Goal: Task Accomplishment & Management: Complete application form

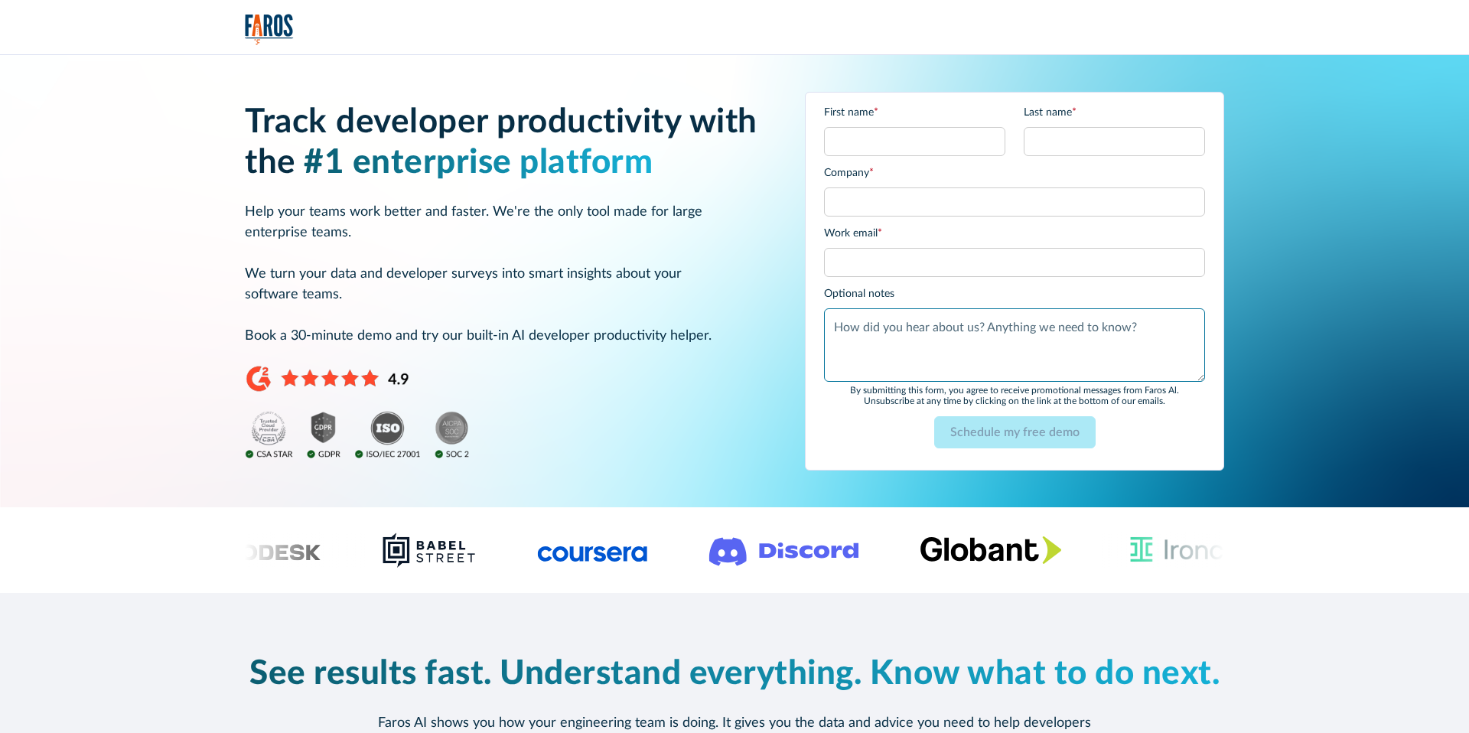
click at [908, 308] on textarea "Optional notes" at bounding box center [1014, 344] width 381 height 73
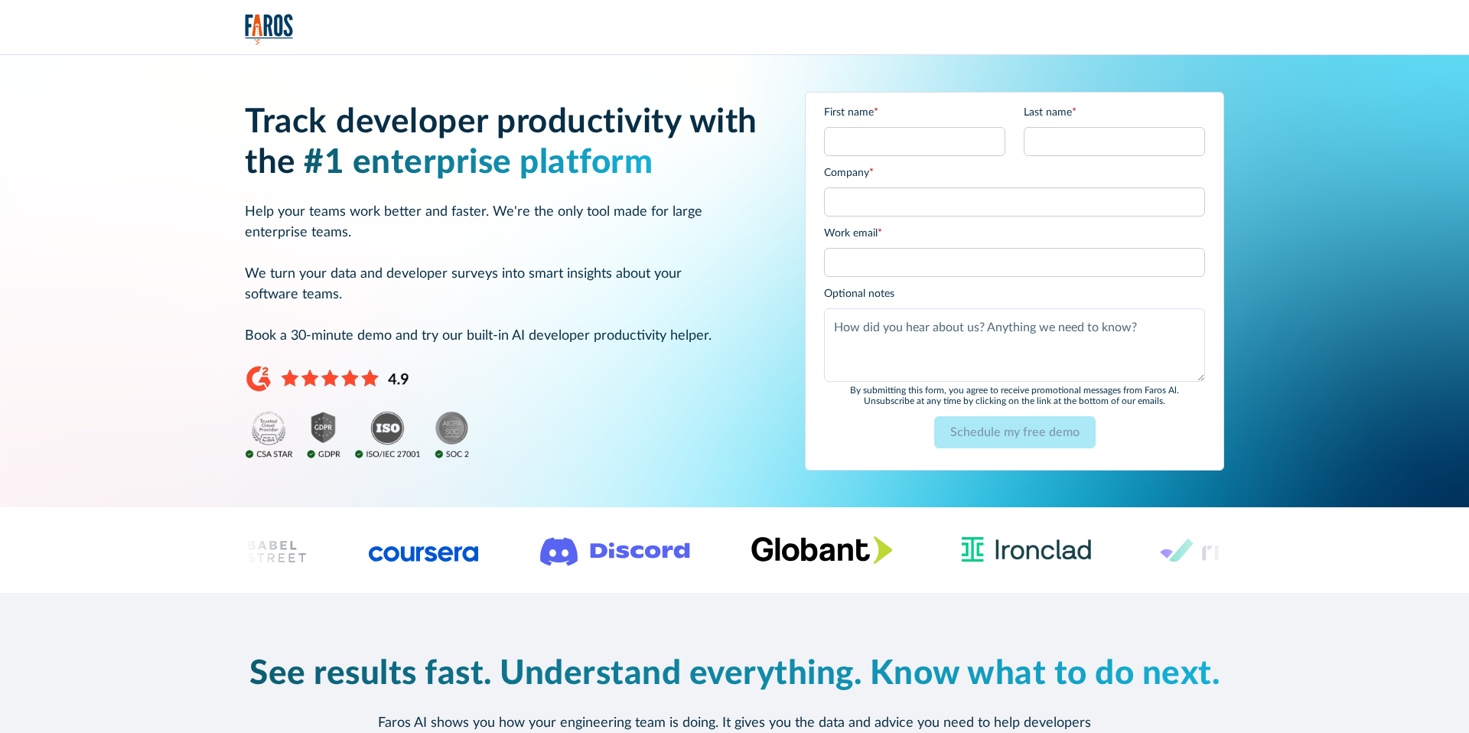
click at [283, 18] on img "home" at bounding box center [269, 29] width 49 height 31
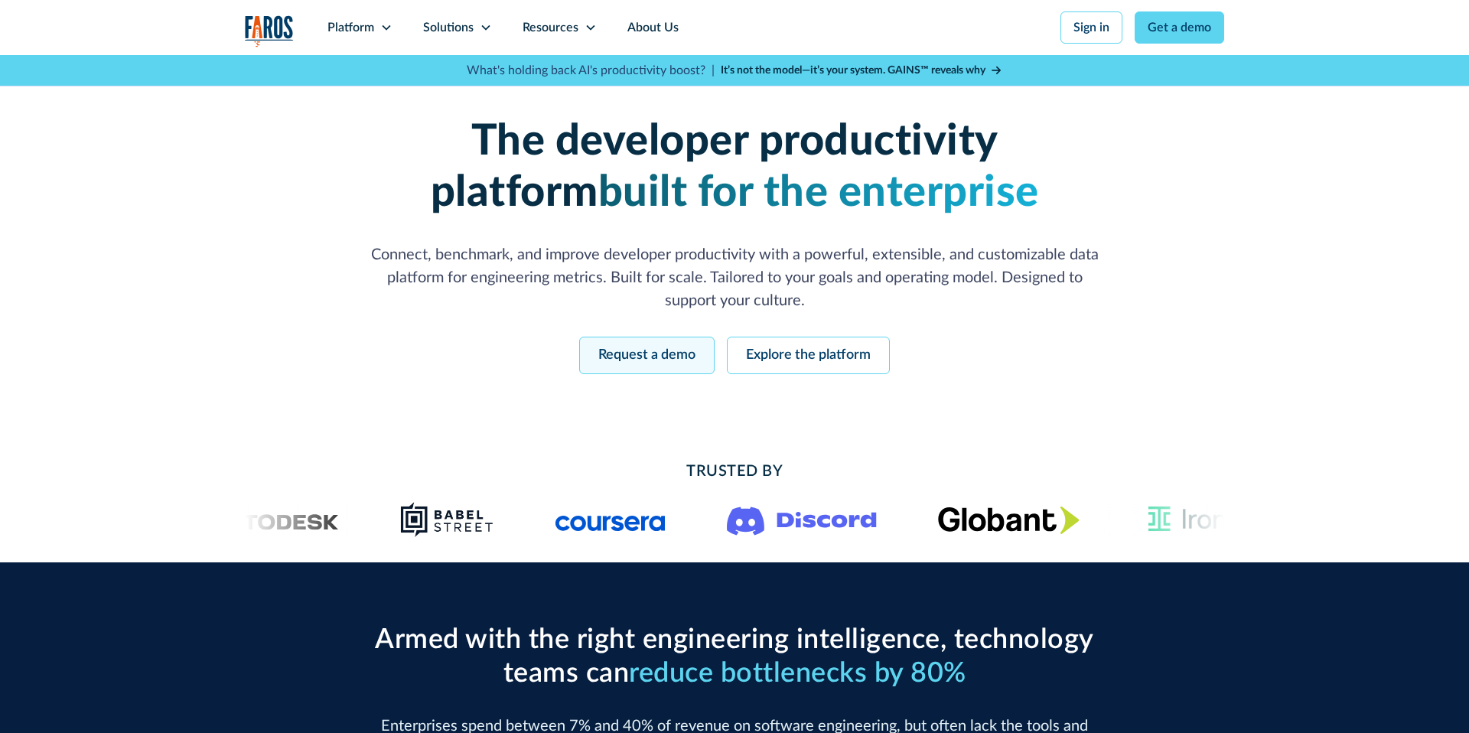
click at [644, 351] on link "Request a demo" at bounding box center [646, 355] width 135 height 37
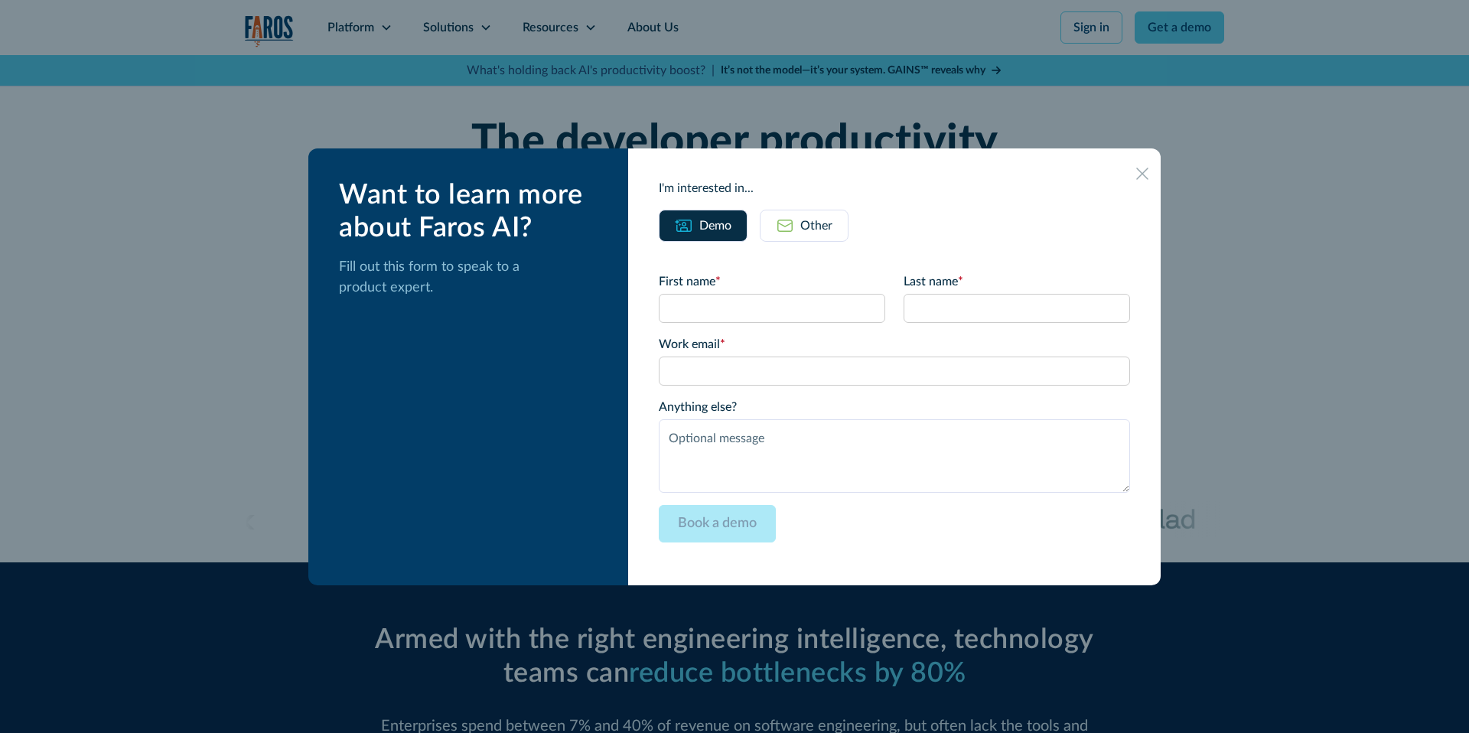
click at [1136, 178] on icon at bounding box center [1142, 174] width 12 height 12
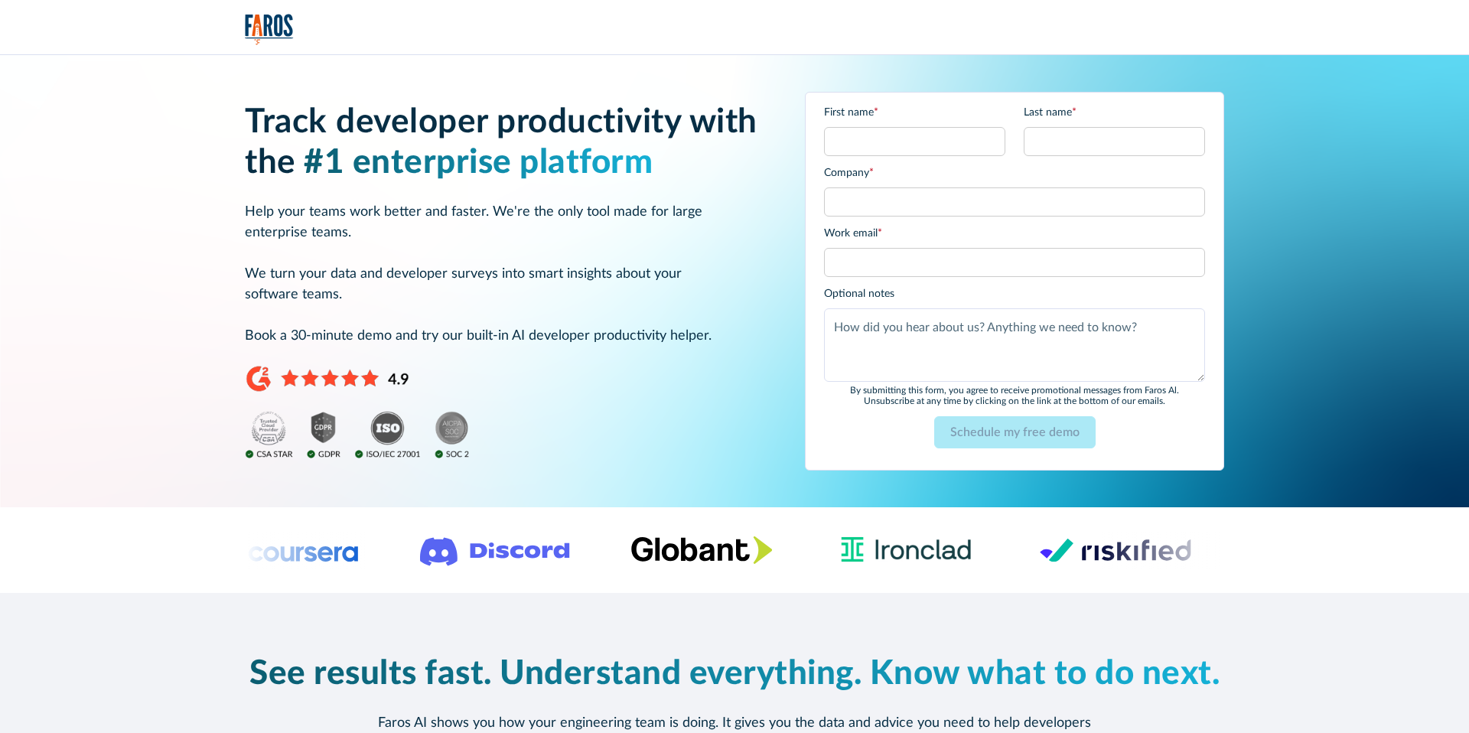
click at [520, 129] on strong "Track developer productivity with the" at bounding box center [501, 143] width 513 height 74
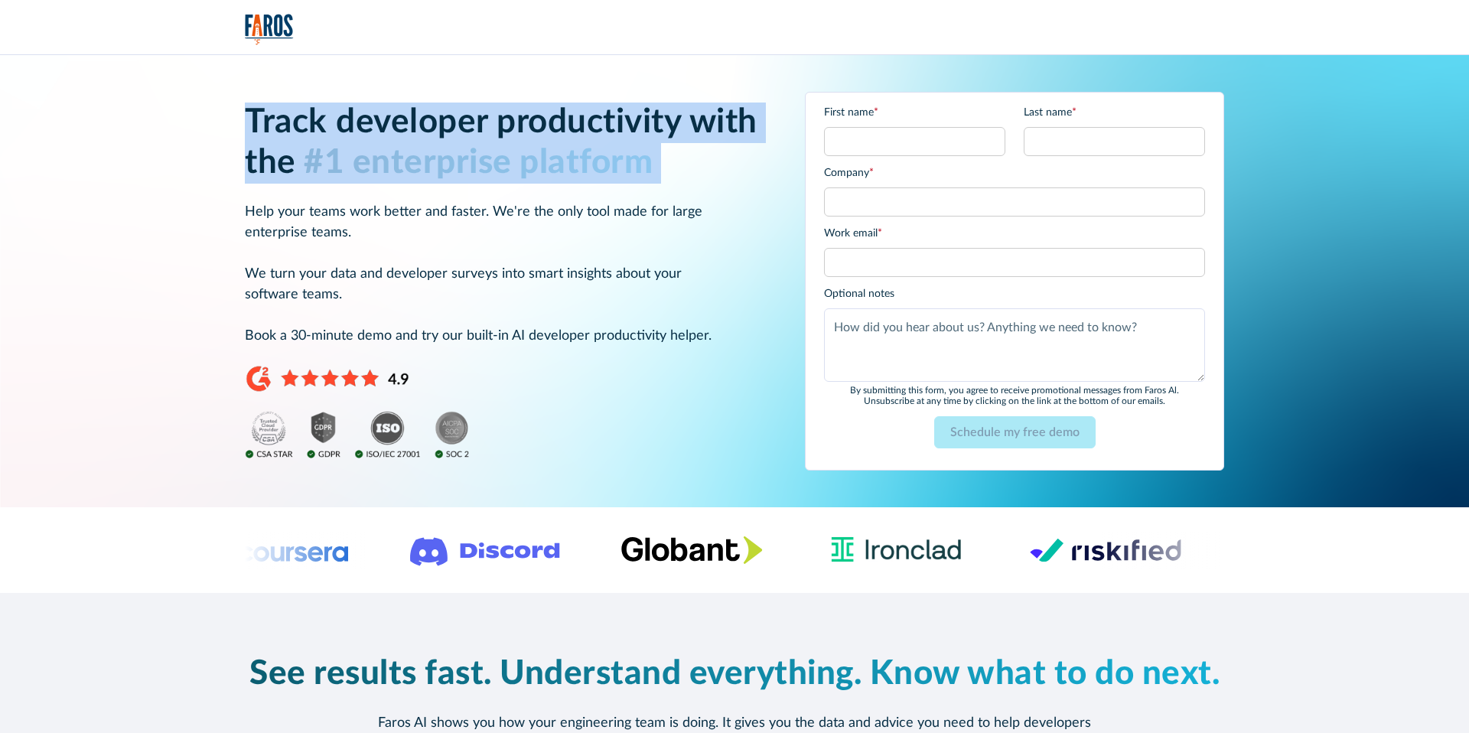
click at [520, 129] on strong "Track developer productivity with the" at bounding box center [501, 143] width 513 height 74
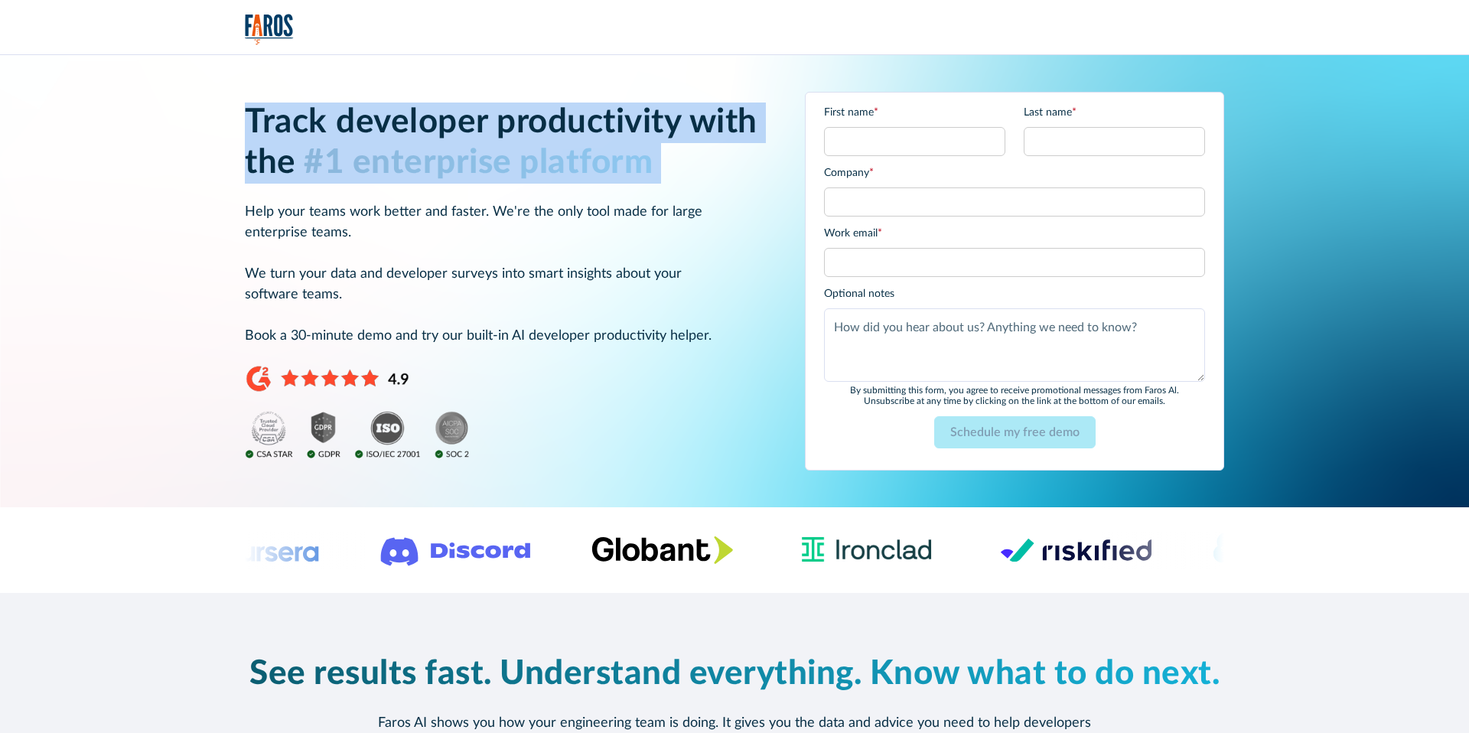
copy h1 "Track developer productivity with the #1 enterprise platform"
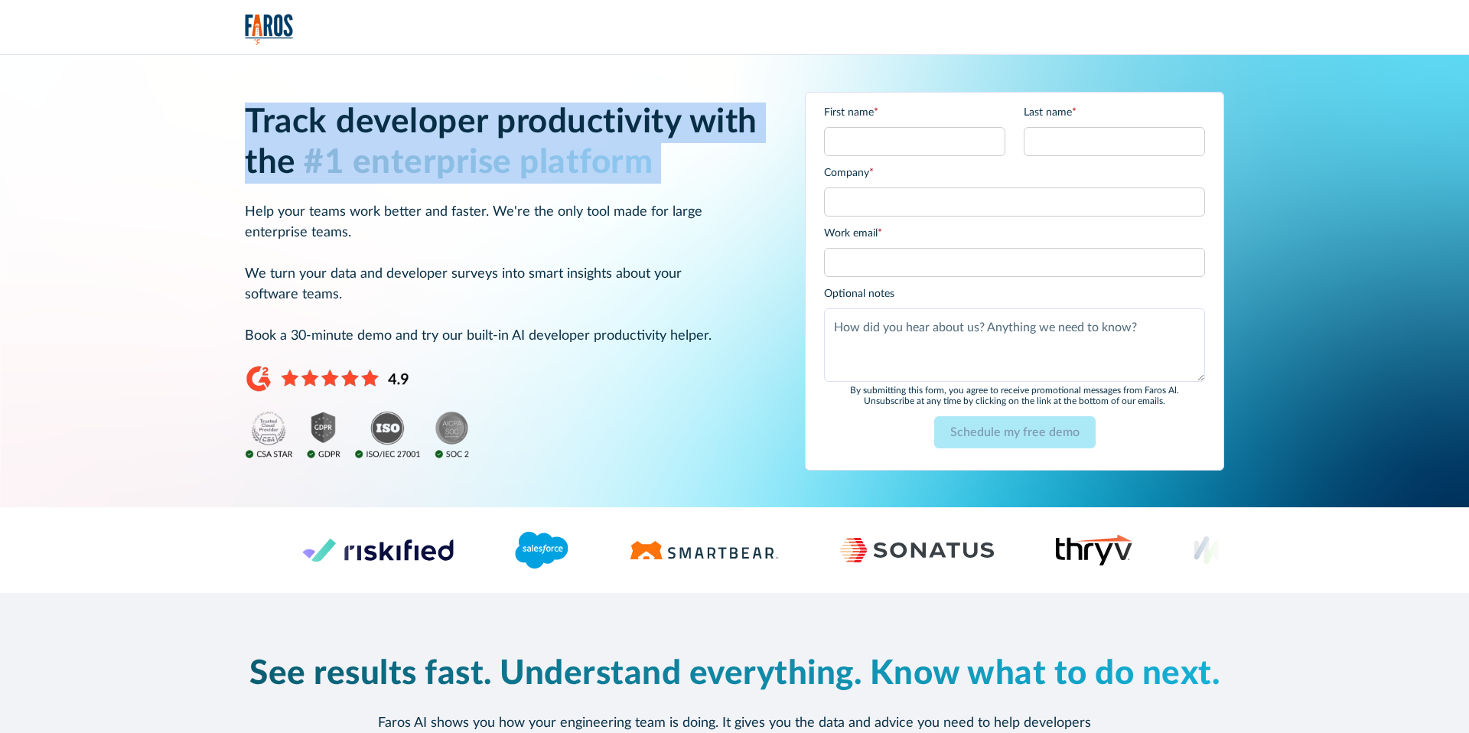
click at [532, 202] on p "Help your teams work better and faster. We're the only tool made for large ente…" at bounding box center [506, 274] width 523 height 145
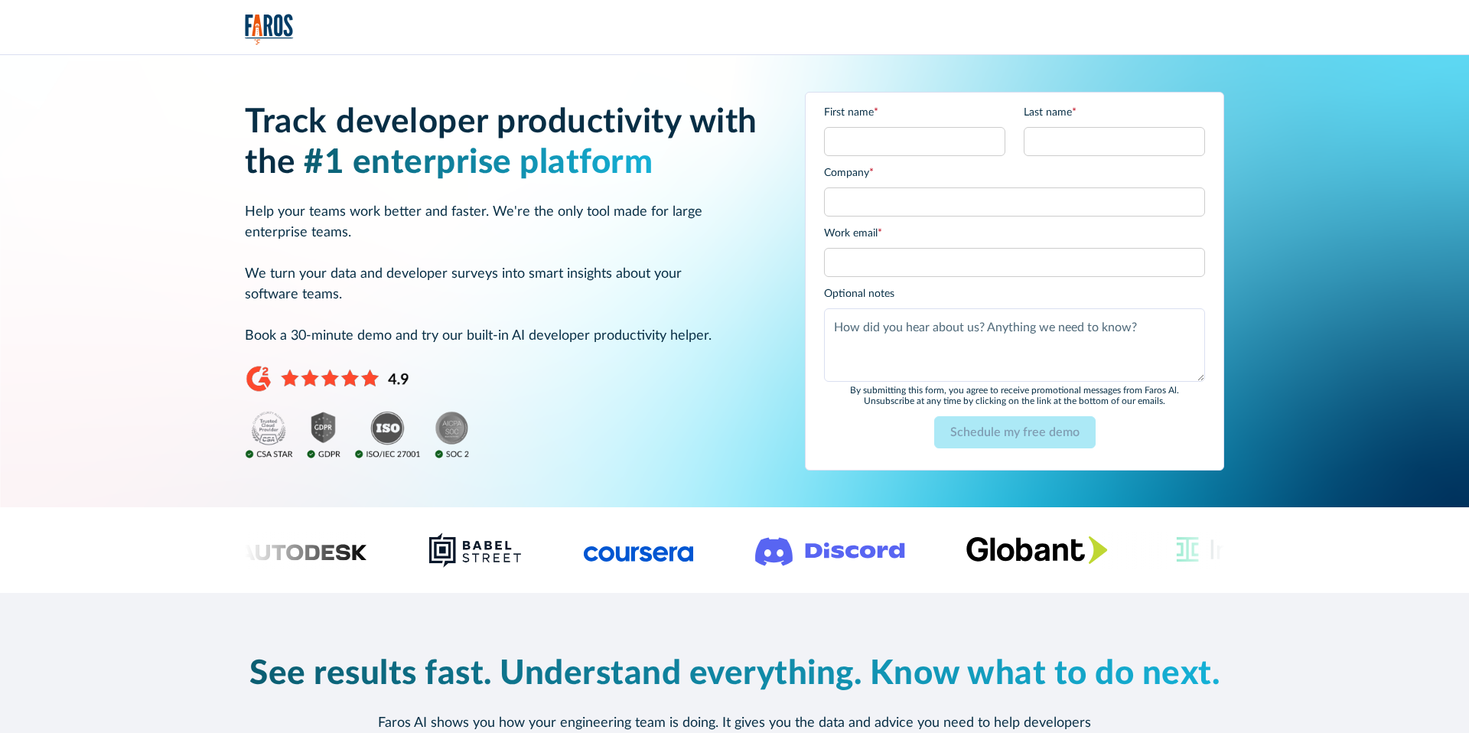
click at [275, 23] on img "home" at bounding box center [269, 29] width 49 height 31
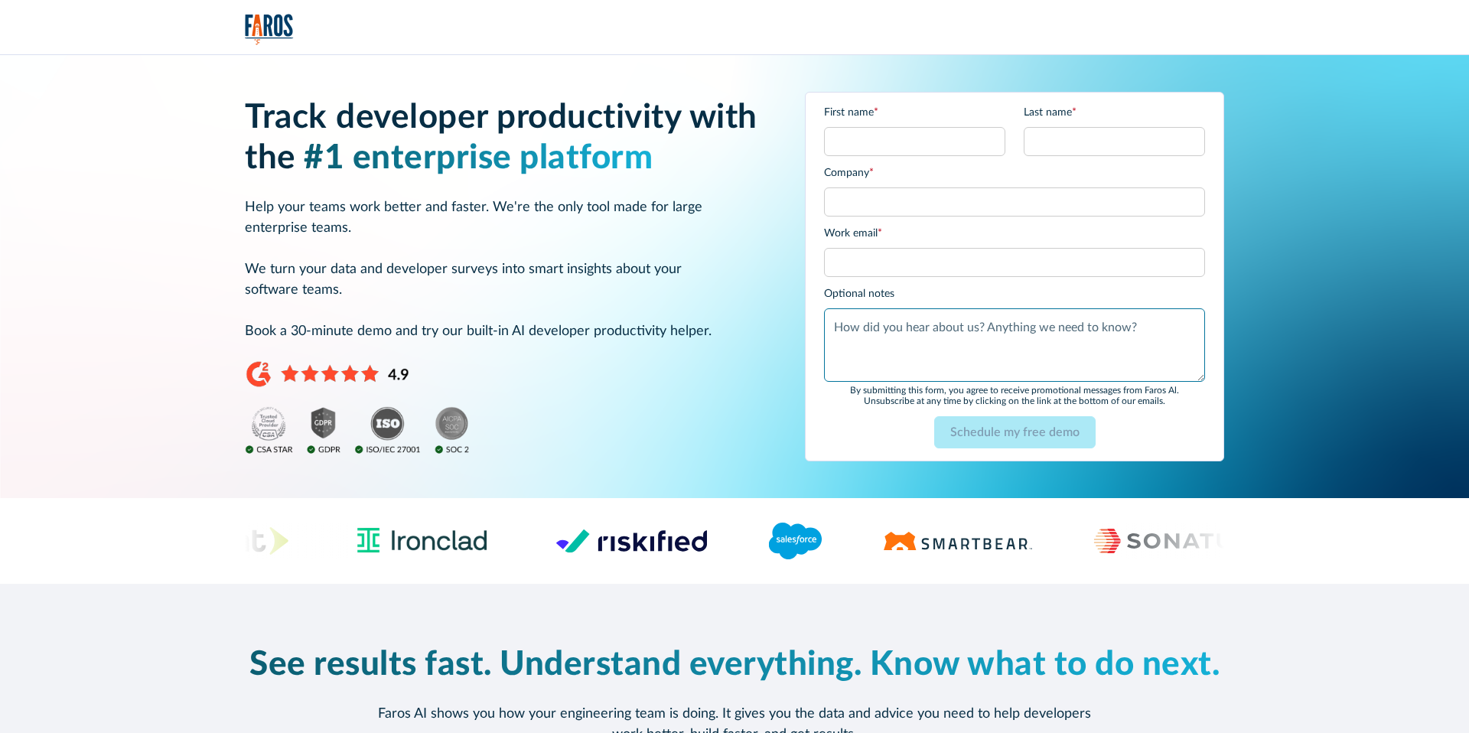
click at [994, 331] on textarea "Optional notes" at bounding box center [1014, 344] width 381 height 73
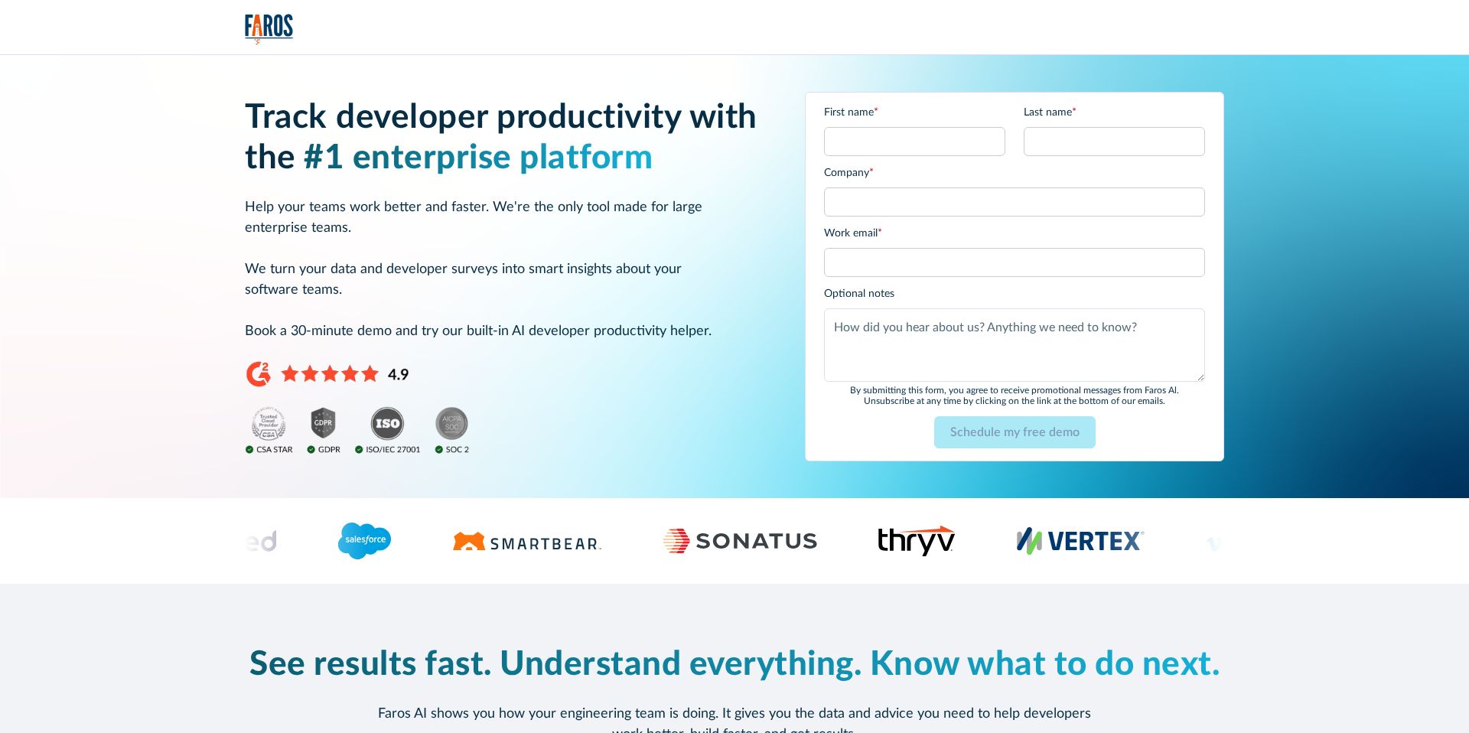
click at [933, 391] on div "By submitting this form, you agree to receive promotional messages from Faros A…" at bounding box center [1014, 396] width 381 height 22
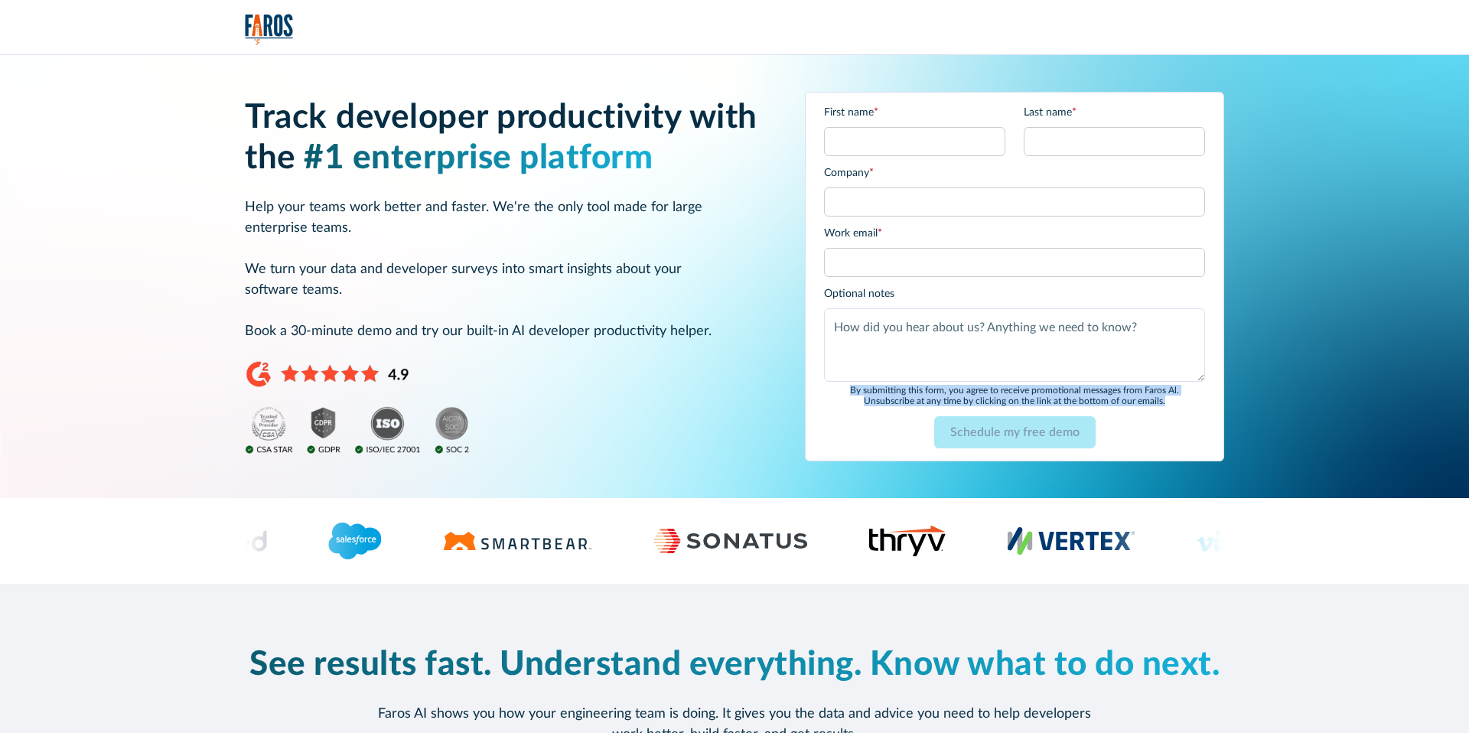
click at [933, 391] on div "By submitting this form, you agree to receive promotional messages from Faros A…" at bounding box center [1014, 396] width 381 height 22
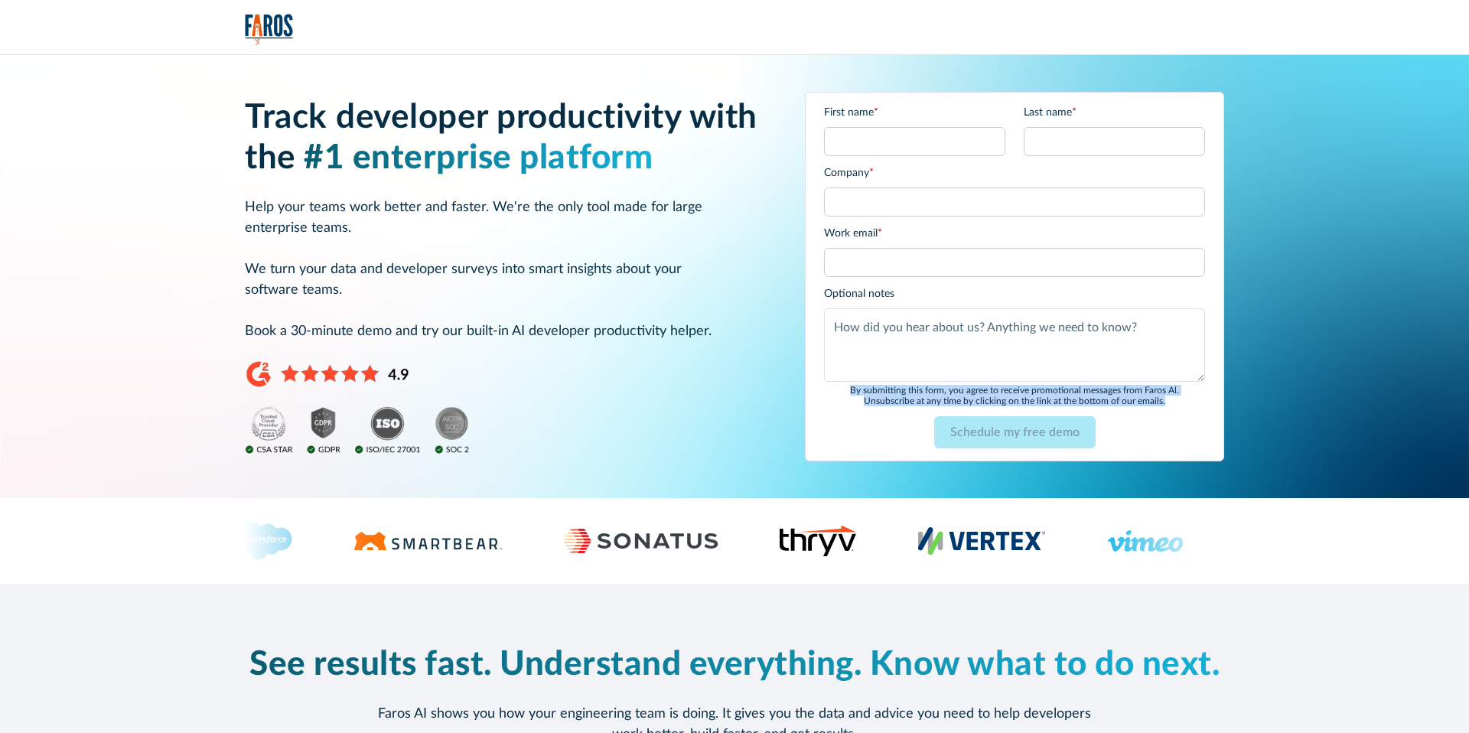
copy div "By submitting this form, you agree to receive promotional messages from Faros A…"
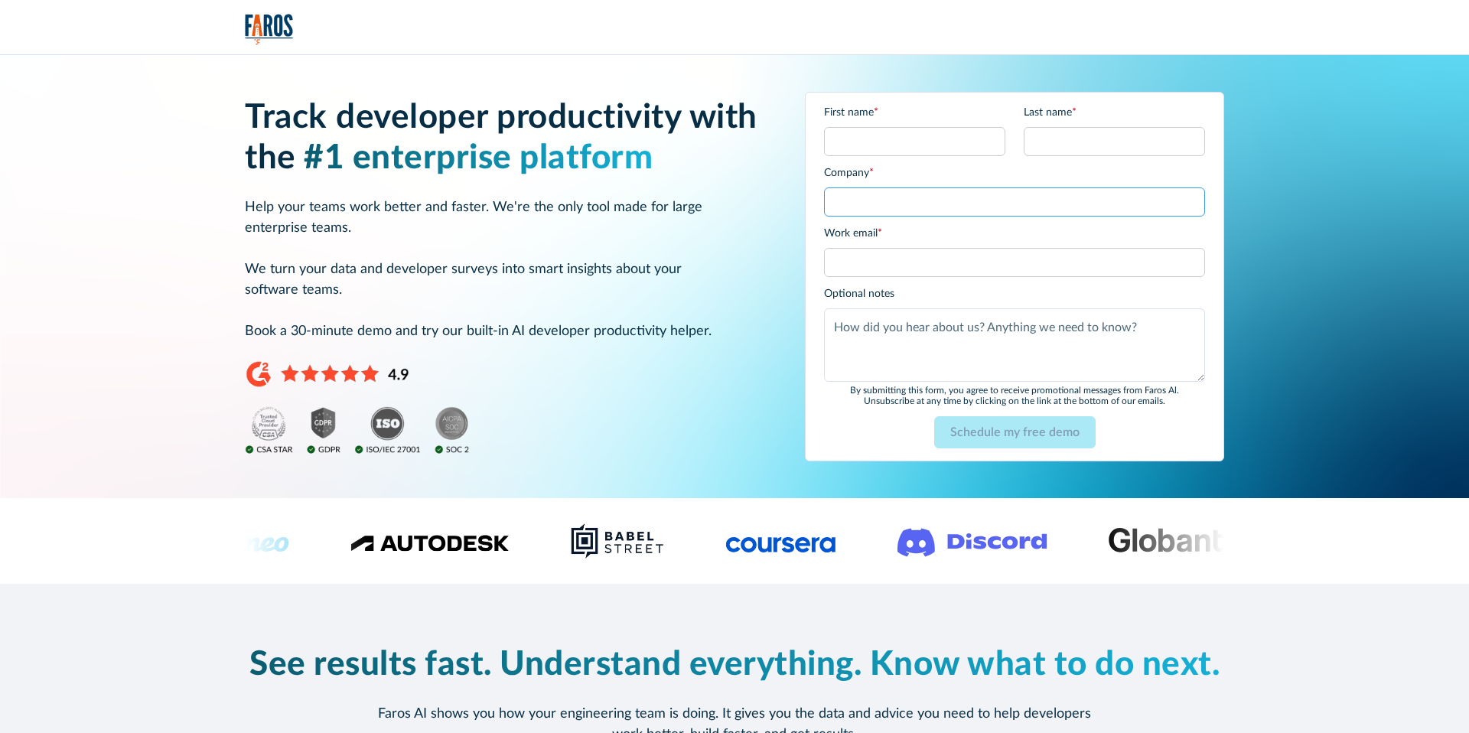
click at [941, 188] on input "Company *" at bounding box center [1014, 201] width 381 height 29
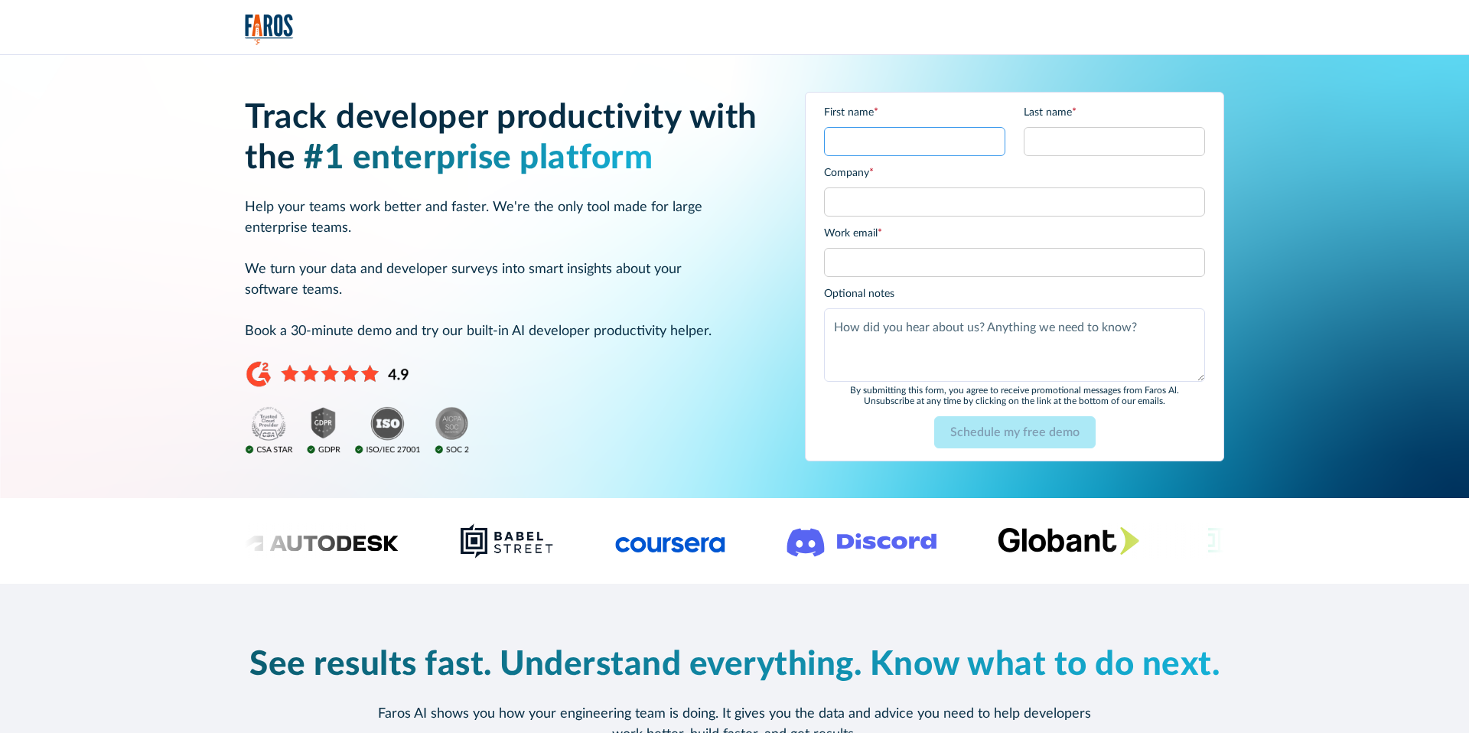
click at [940, 136] on input "First name *" at bounding box center [914, 141] width 181 height 29
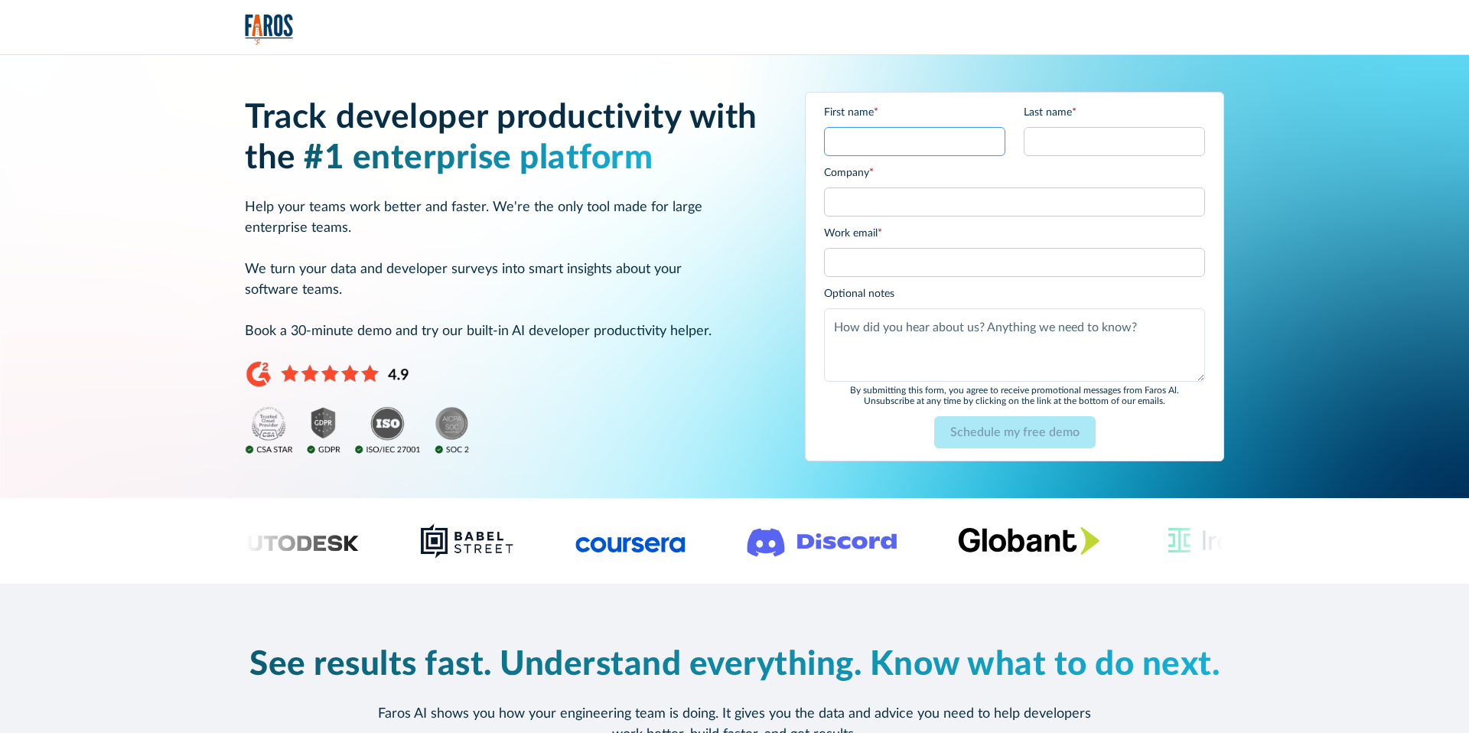
type input "Shiran"
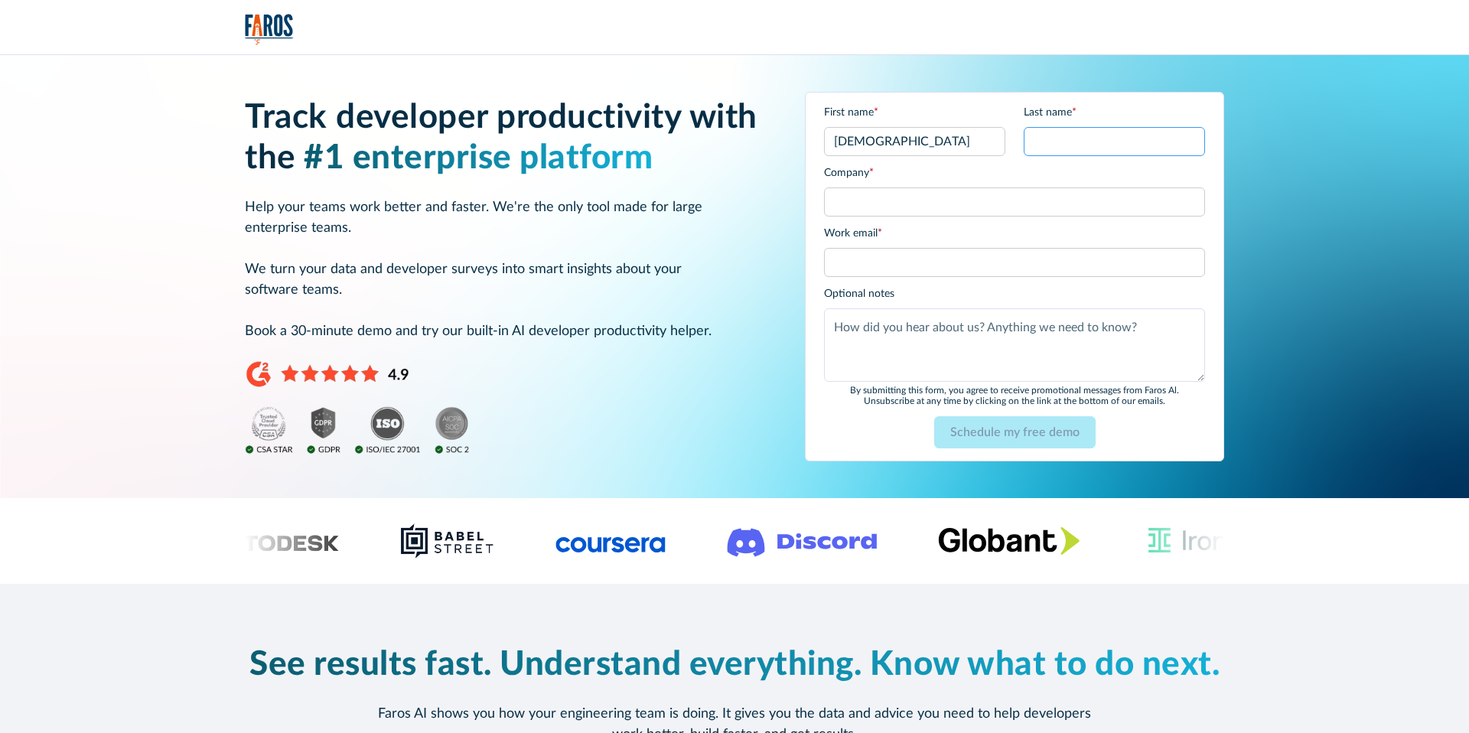
click at [1055, 144] on input "Last name *" at bounding box center [1114, 141] width 181 height 29
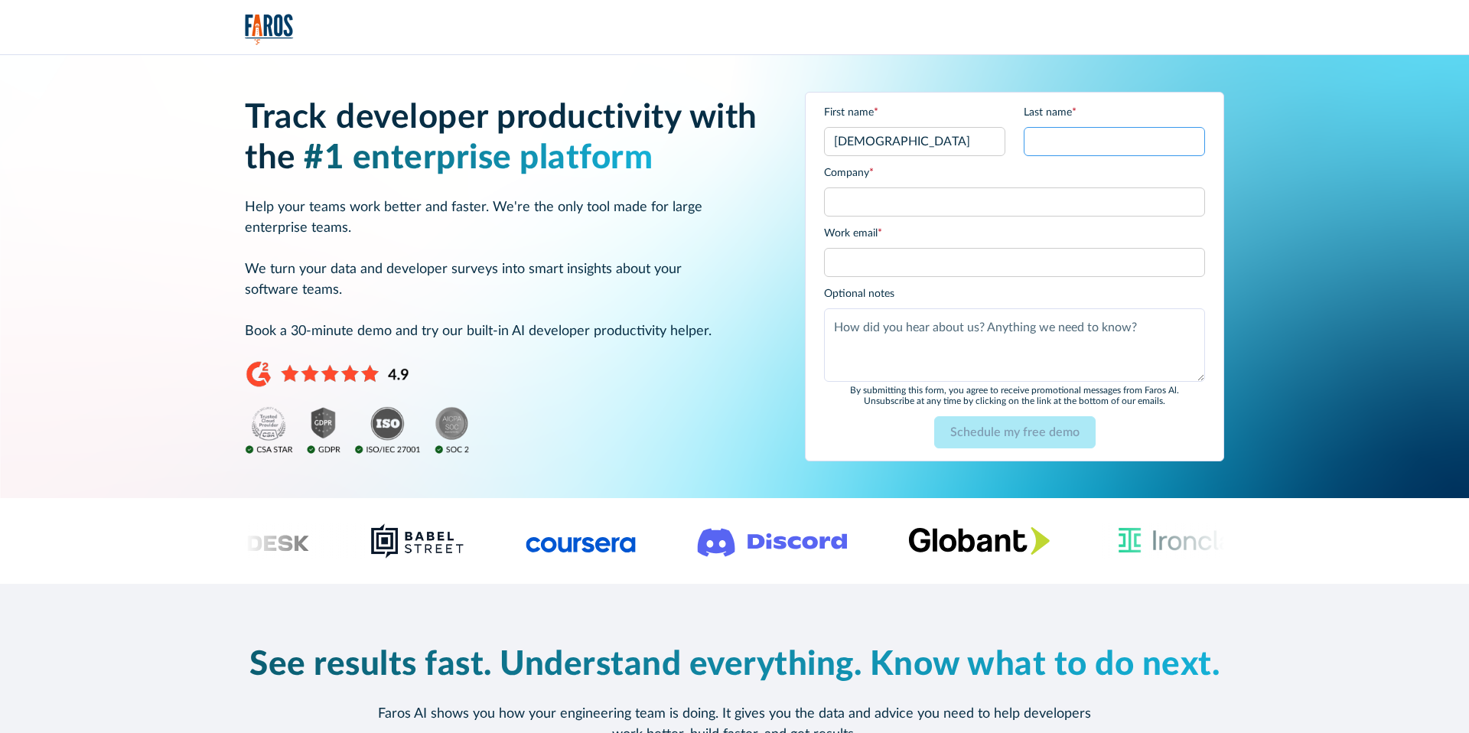
type input "Markovich"
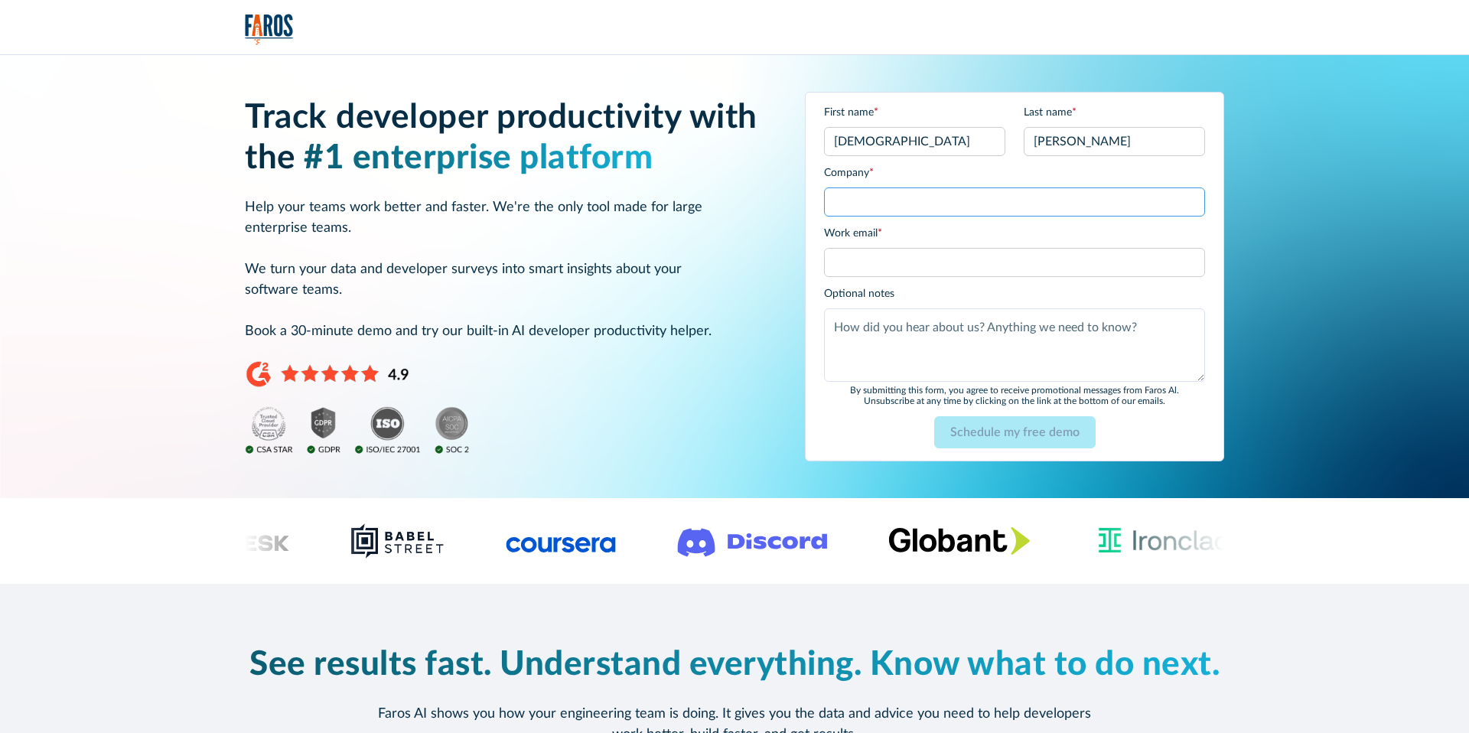
click at [956, 194] on input "Company *" at bounding box center [1014, 201] width 381 height 29
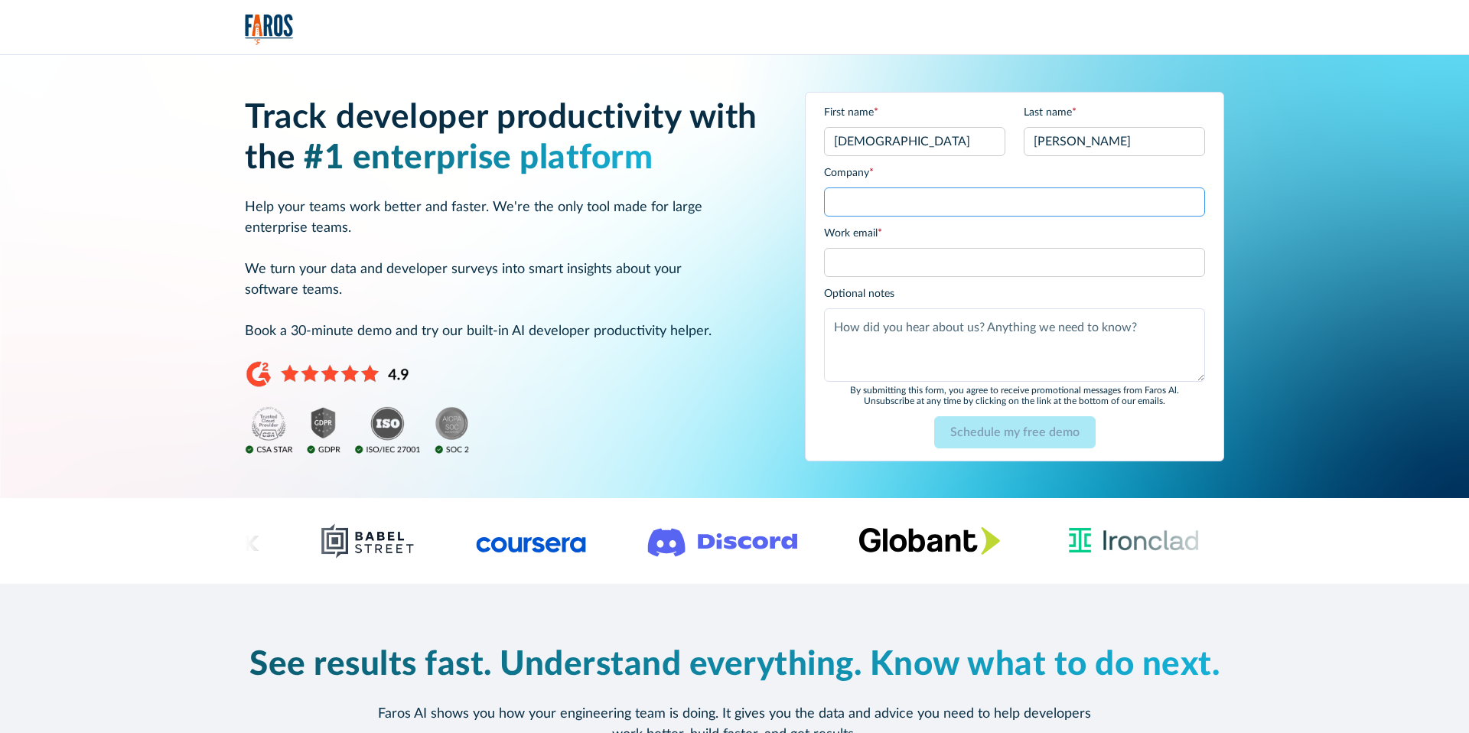
type input "kukiiiii"
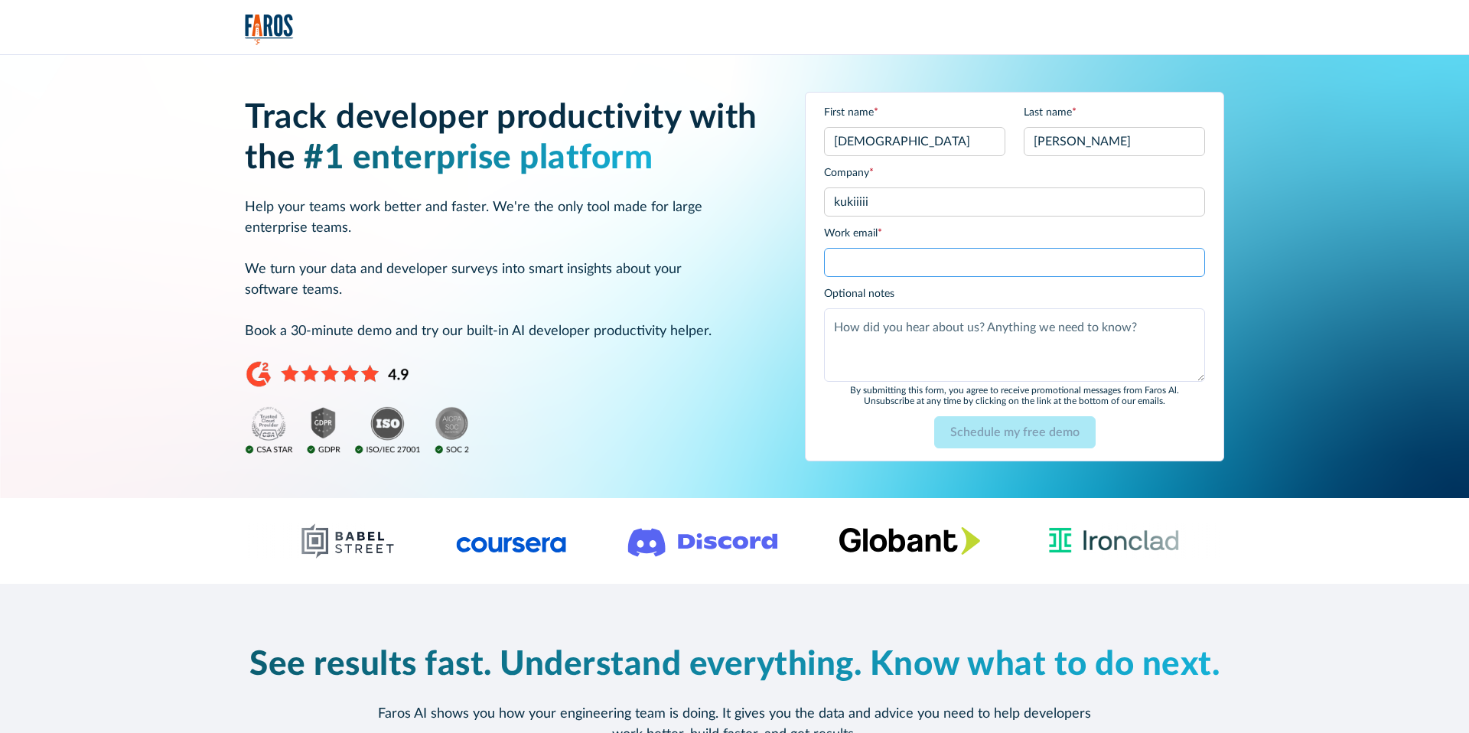
click at [879, 263] on input "Work email *" at bounding box center [1014, 262] width 381 height 29
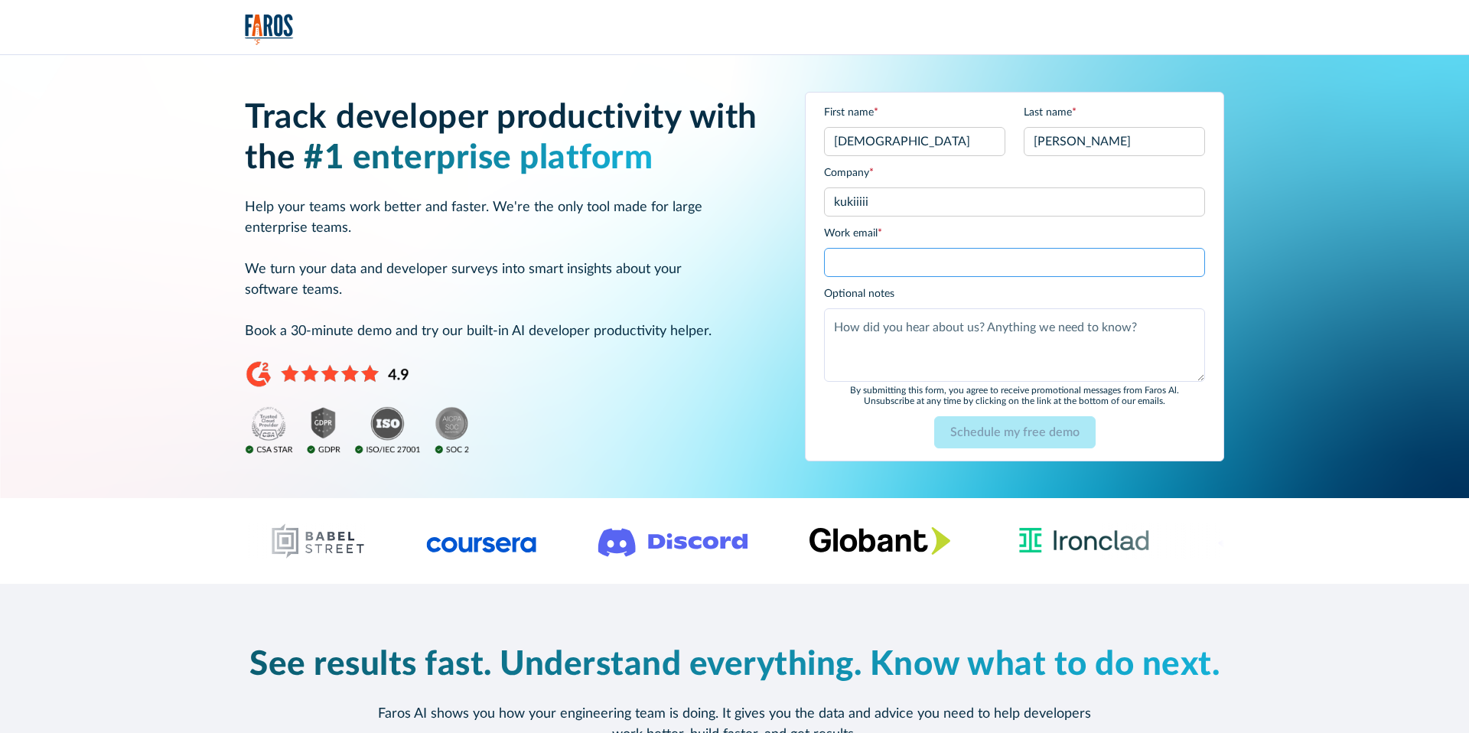
type input "shiran@kukistrategies.com"
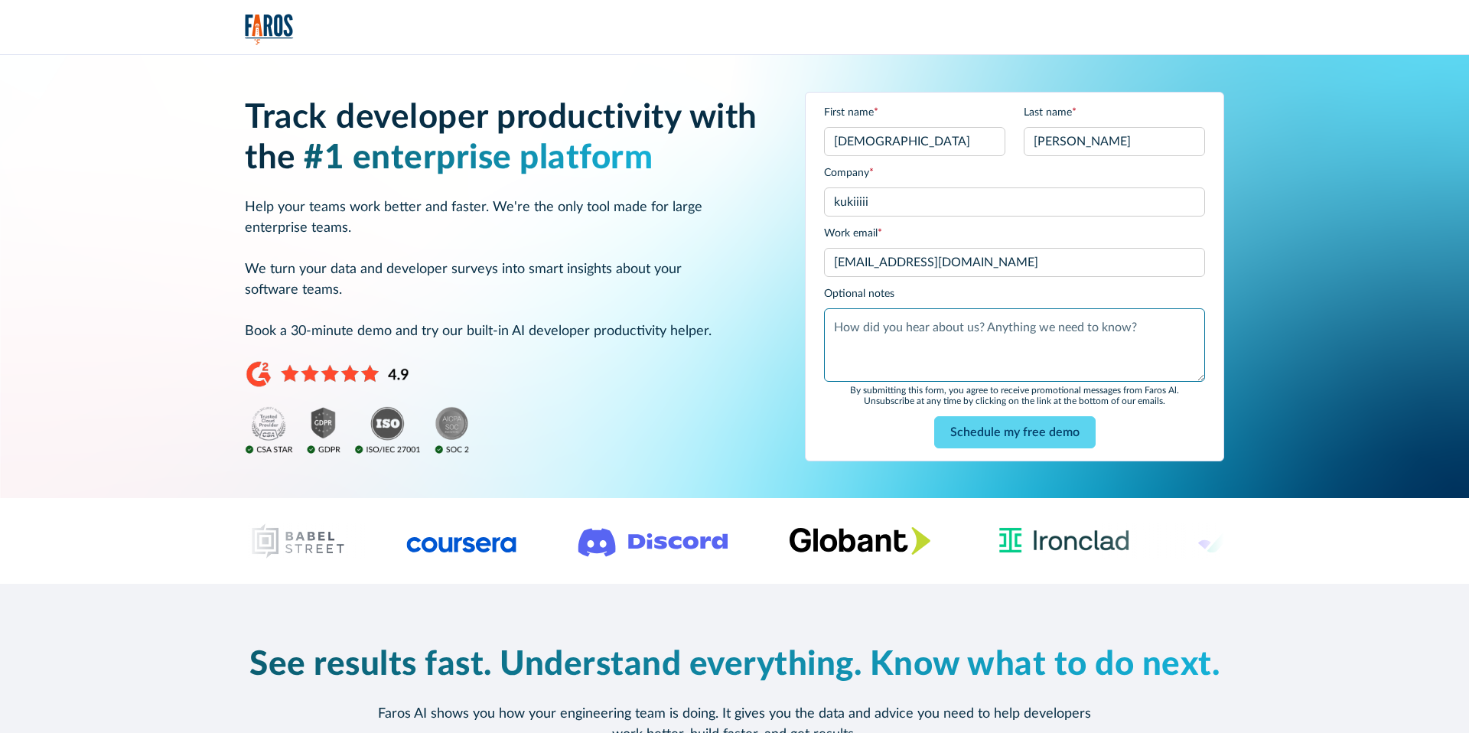
click at [879, 336] on textarea "Optional notes" at bounding box center [1014, 344] width 381 height 73
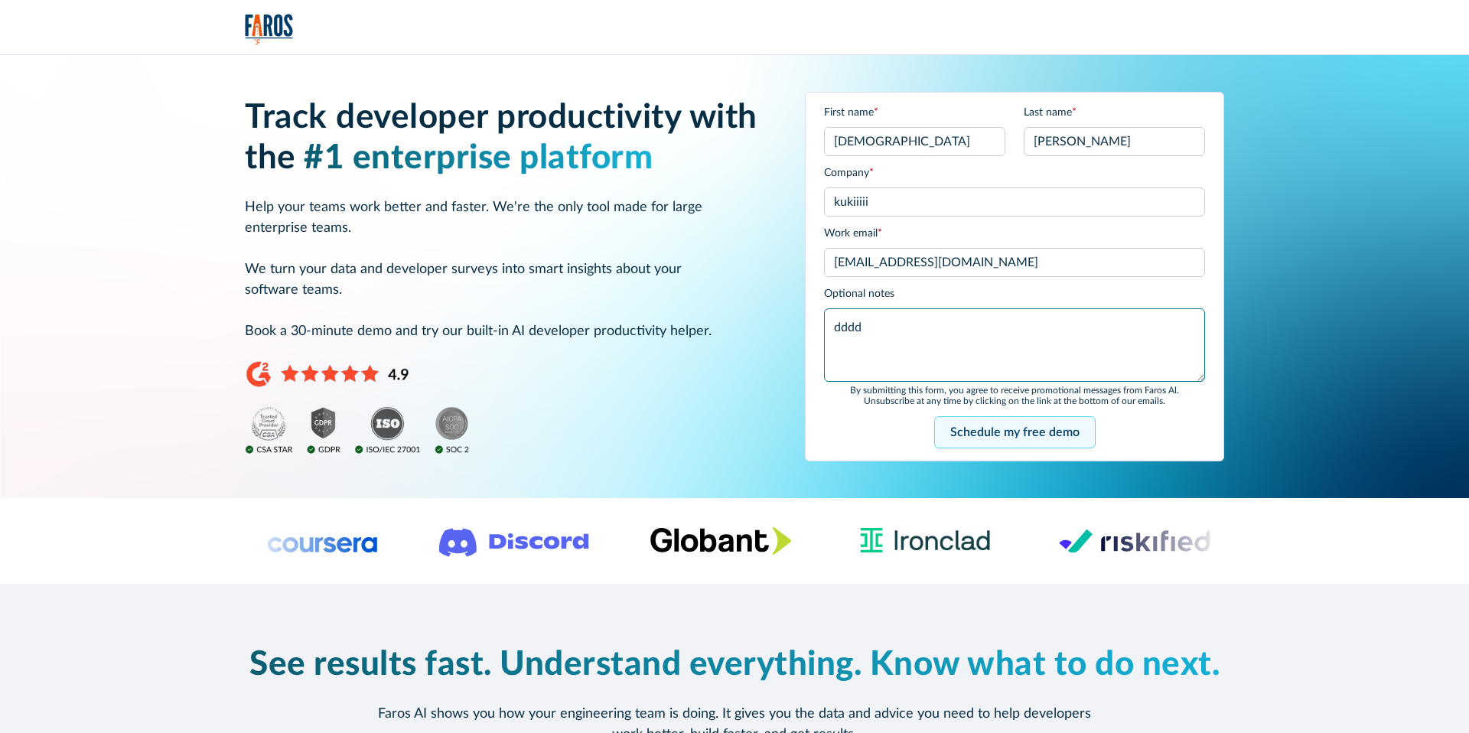
type textarea "dddd"
click at [1003, 428] on input "Schedule my free demo" at bounding box center [1014, 432] width 161 height 32
